Goal: Task Accomplishment & Management: Use online tool/utility

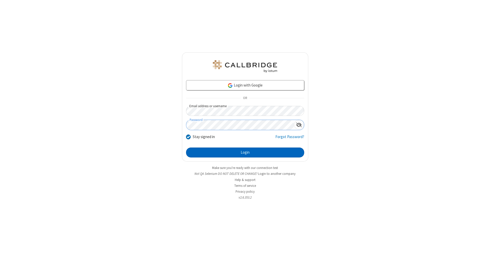
click at [245, 153] on button "Login" at bounding box center [245, 153] width 118 height 10
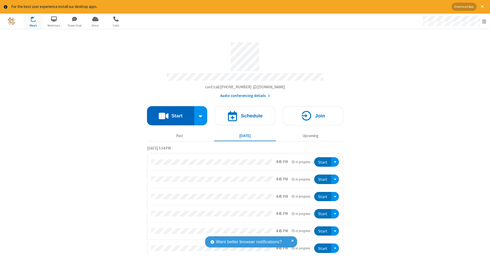
click at [169, 113] on button "Start" at bounding box center [170, 115] width 47 height 19
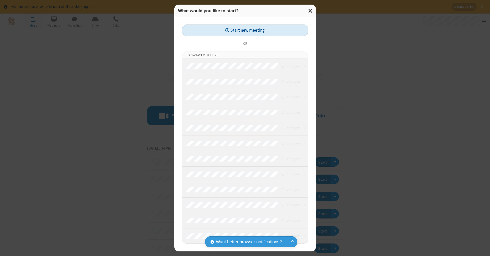
click at [245, 30] on button "Start new meeting" at bounding box center [245, 30] width 126 height 11
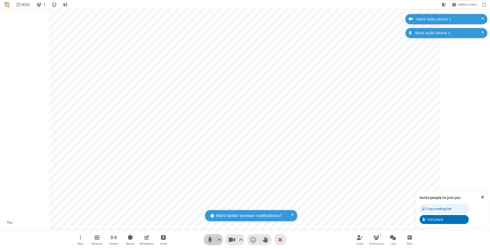
click at [210, 240] on span "Mute (⌘+Shift+A)" at bounding box center [210, 239] width 8 height 7
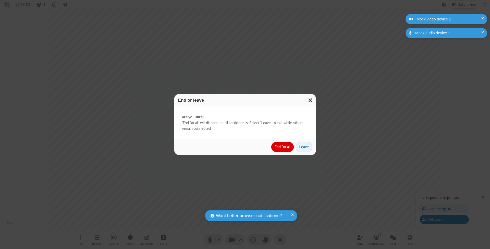
click at [283, 147] on button "End for all" at bounding box center [283, 147] width 22 height 10
